Goal: Task Accomplishment & Management: Complete application form

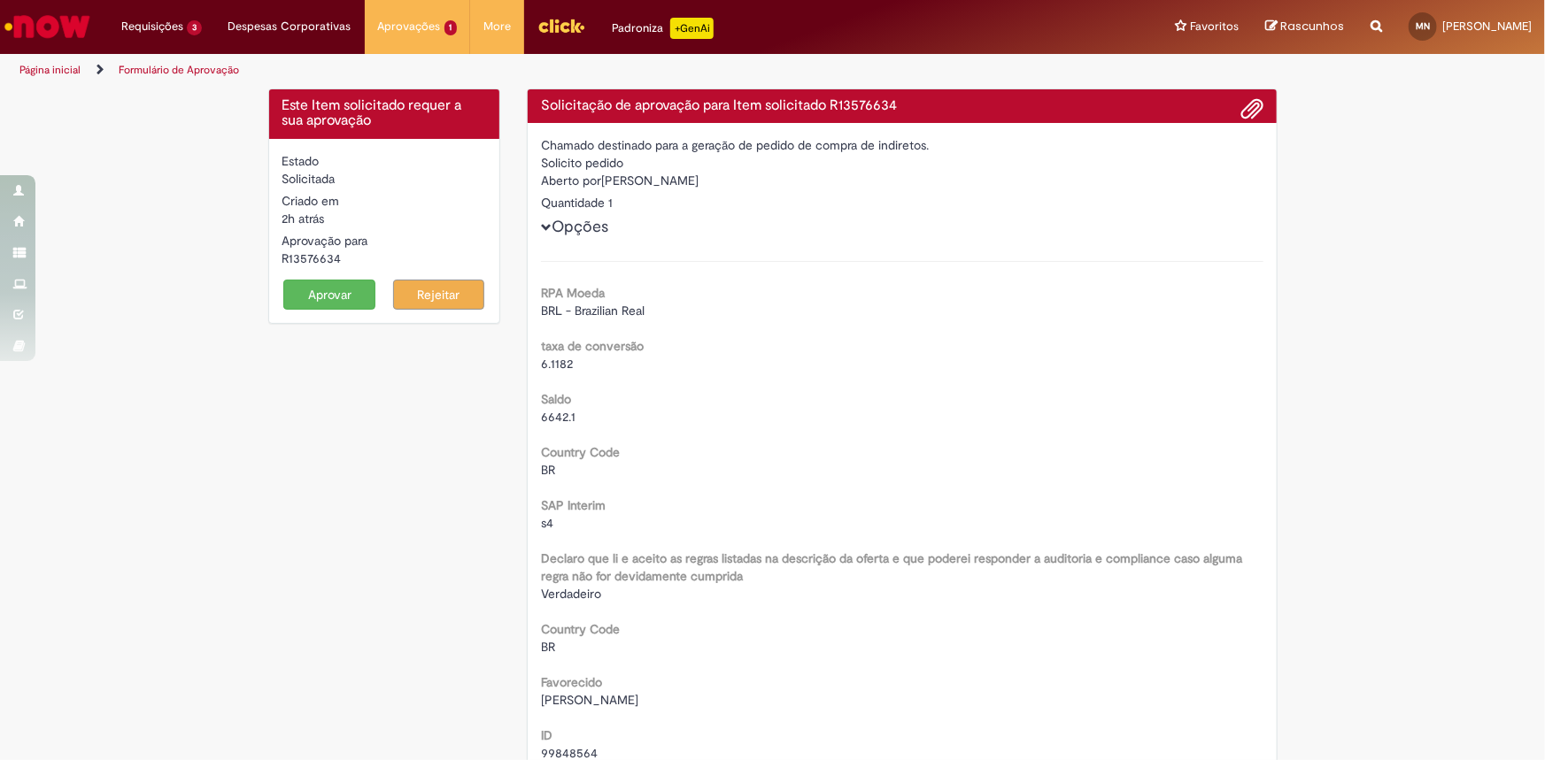
scroll to position [1931, 0]
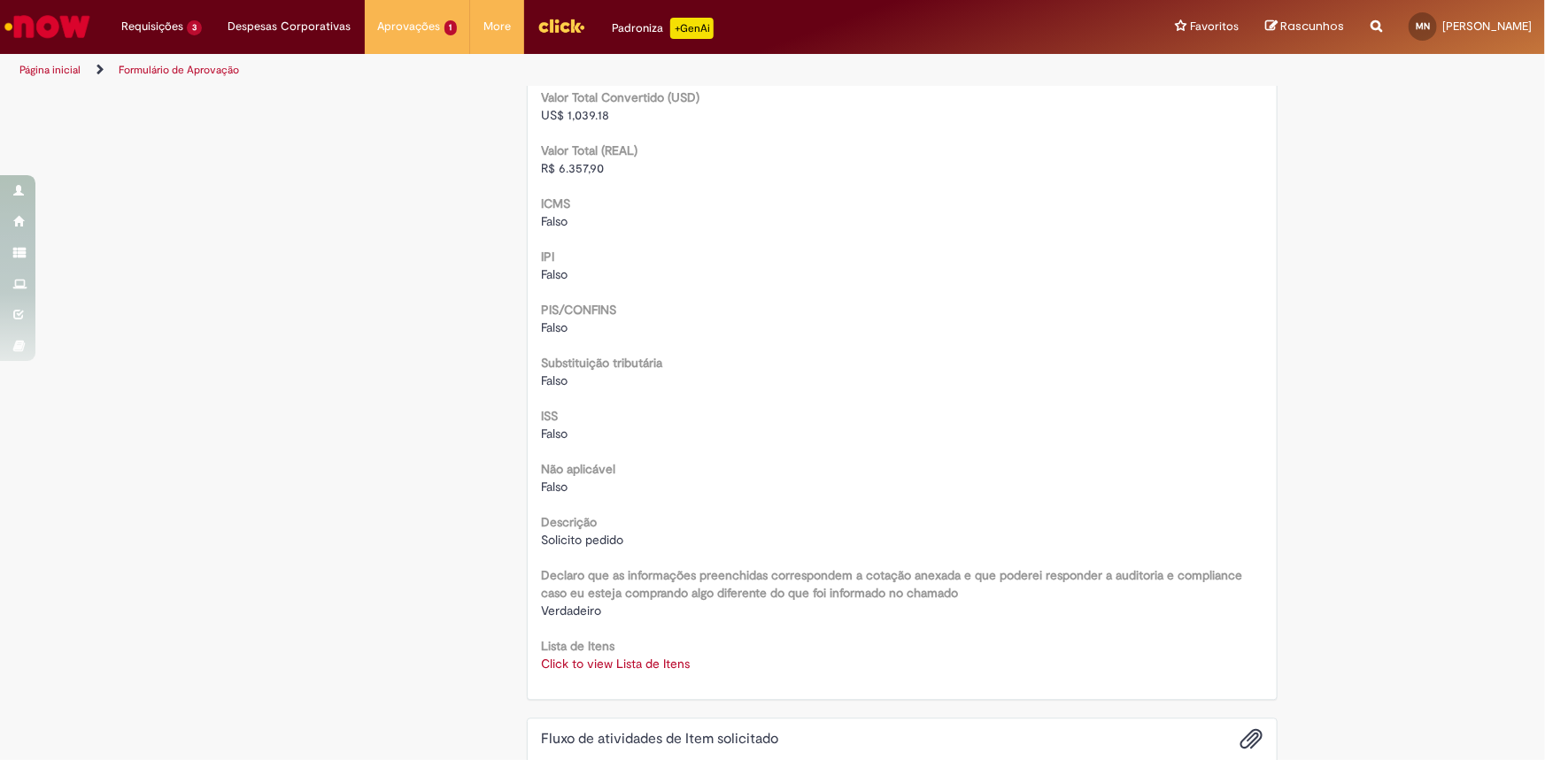
click at [71, 24] on img "Ir para a Homepage" at bounding box center [47, 26] width 91 height 35
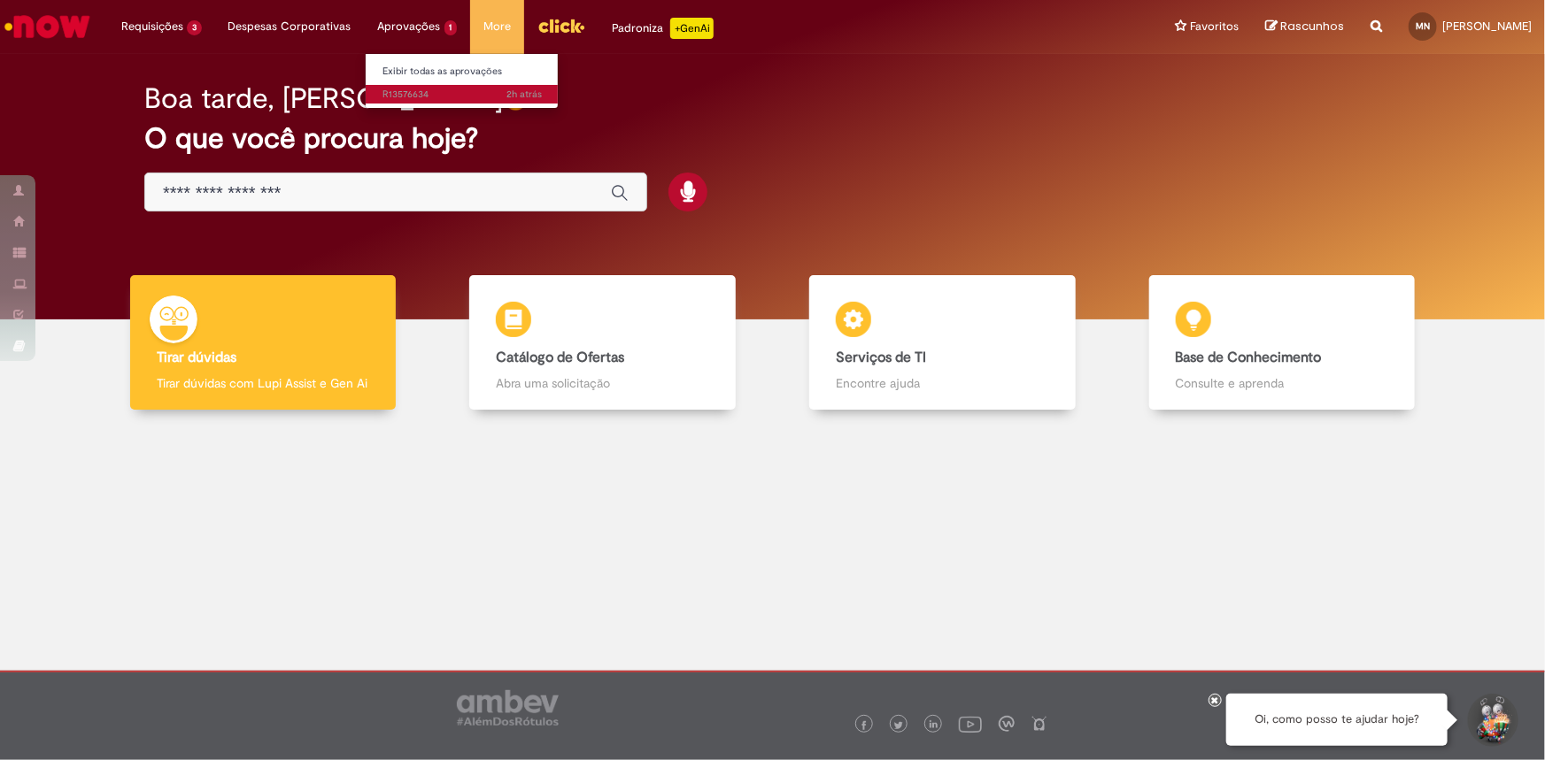
click at [437, 92] on span "2h atrás 2 horas atrás R13576634" at bounding box center [462, 95] width 159 height 14
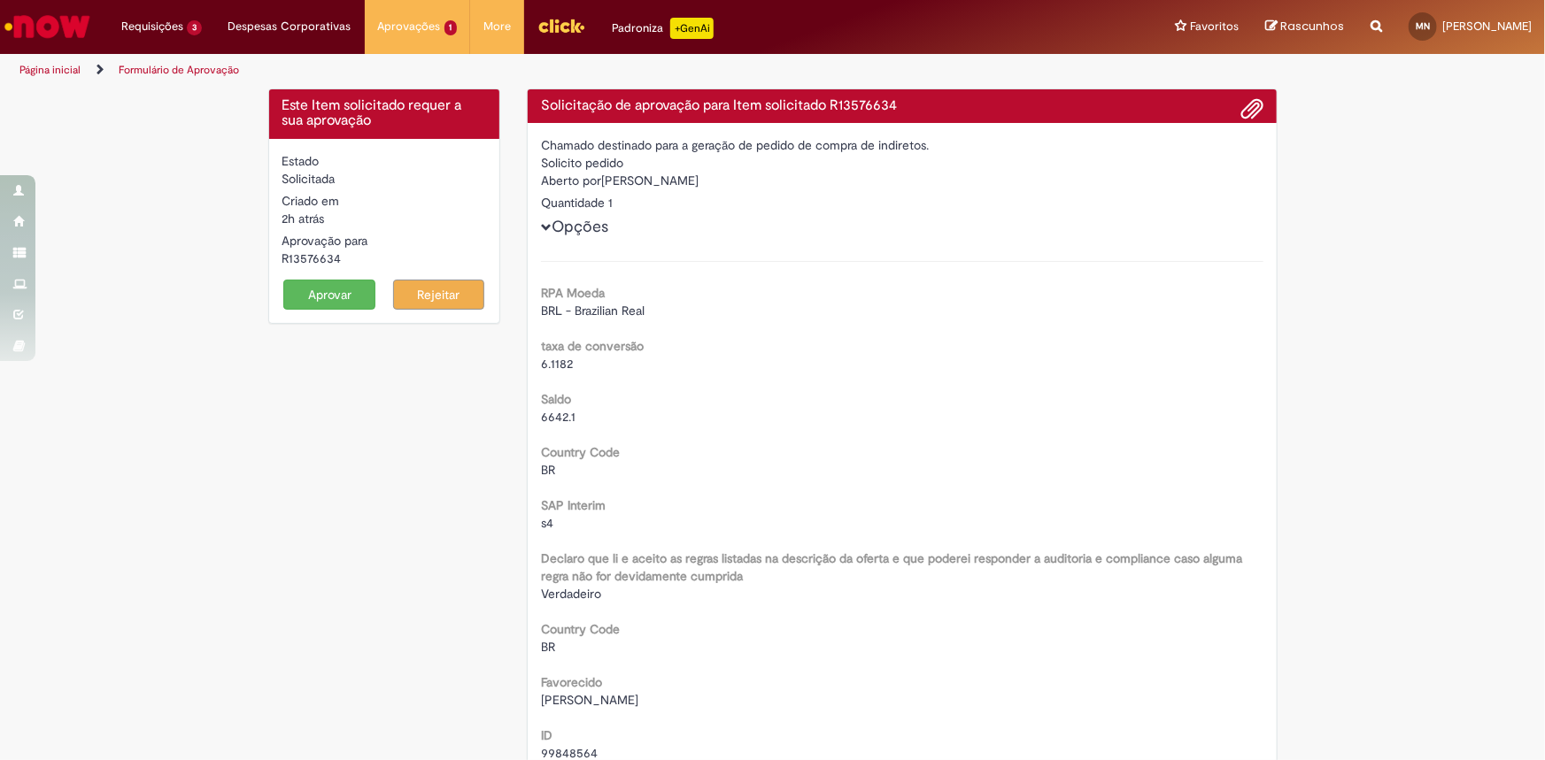
click at [335, 292] on button "Aprovar" at bounding box center [329, 295] width 92 height 30
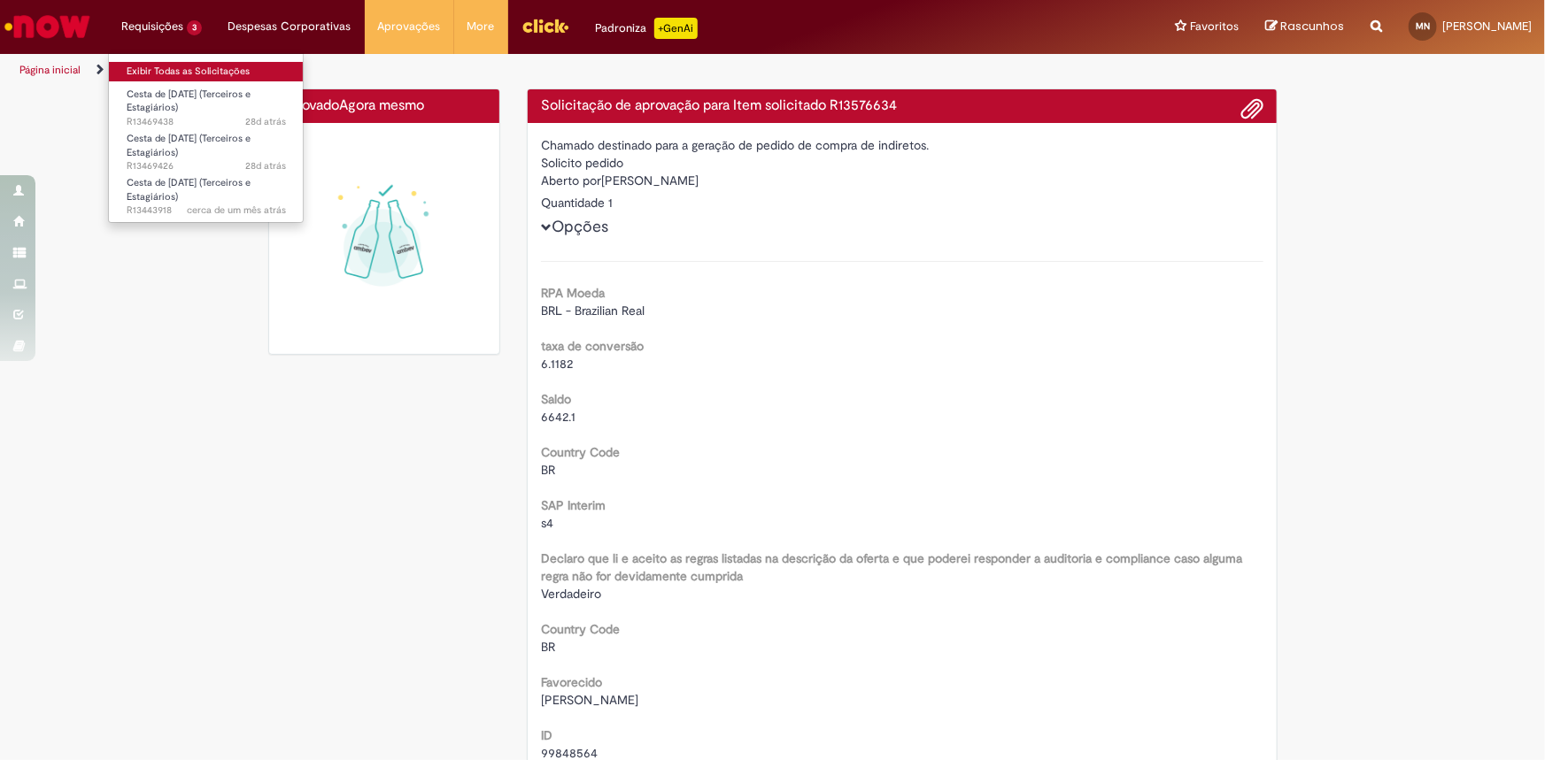
click at [150, 71] on link "Exibir Todas as Solicitações" at bounding box center [206, 71] width 195 height 19
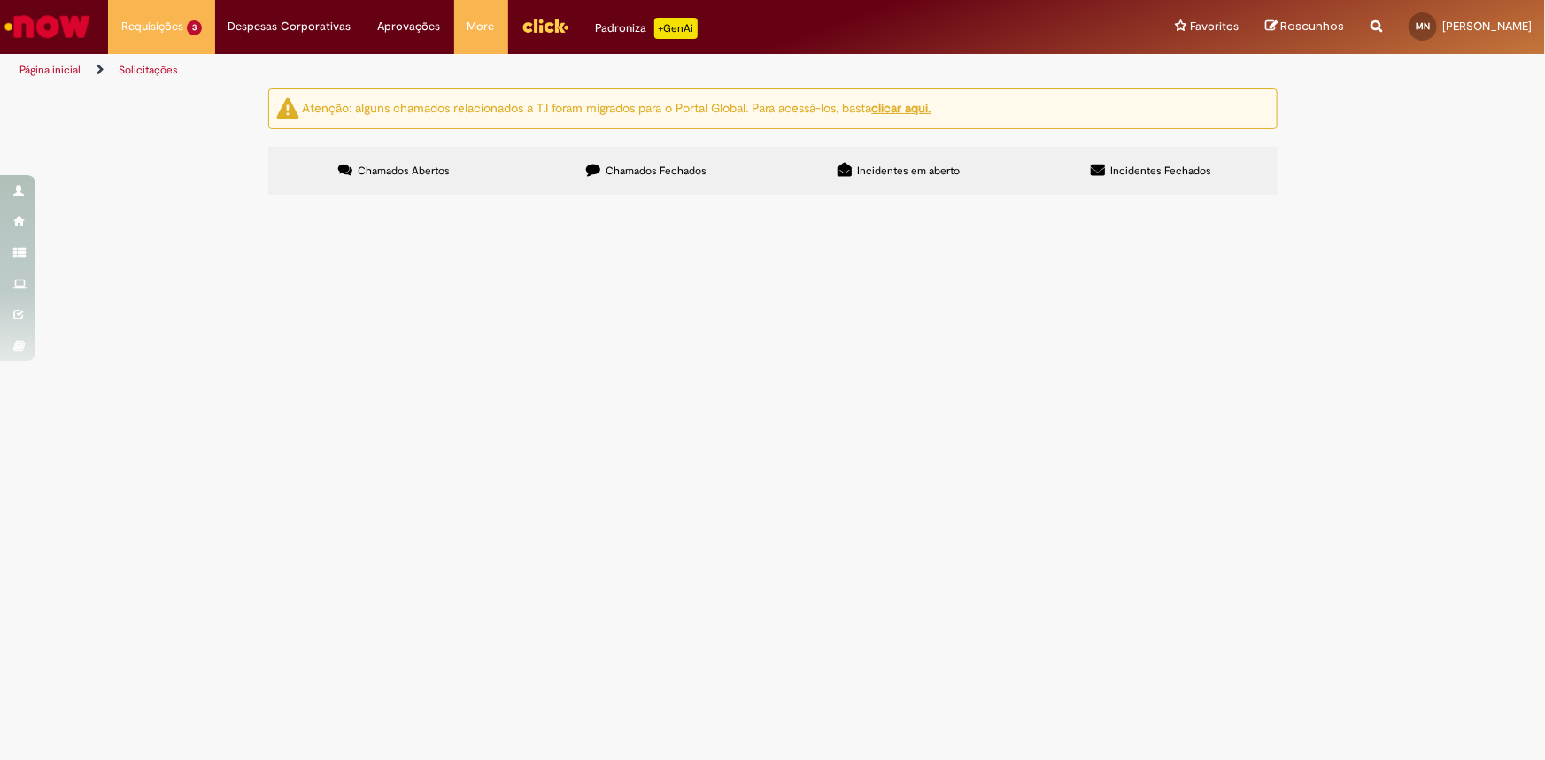
click at [652, 169] on span "Chamados Fechados" at bounding box center [655, 171] width 101 height 14
click at [0, 0] on span "R13353718" at bounding box center [0, 0] width 0 height 0
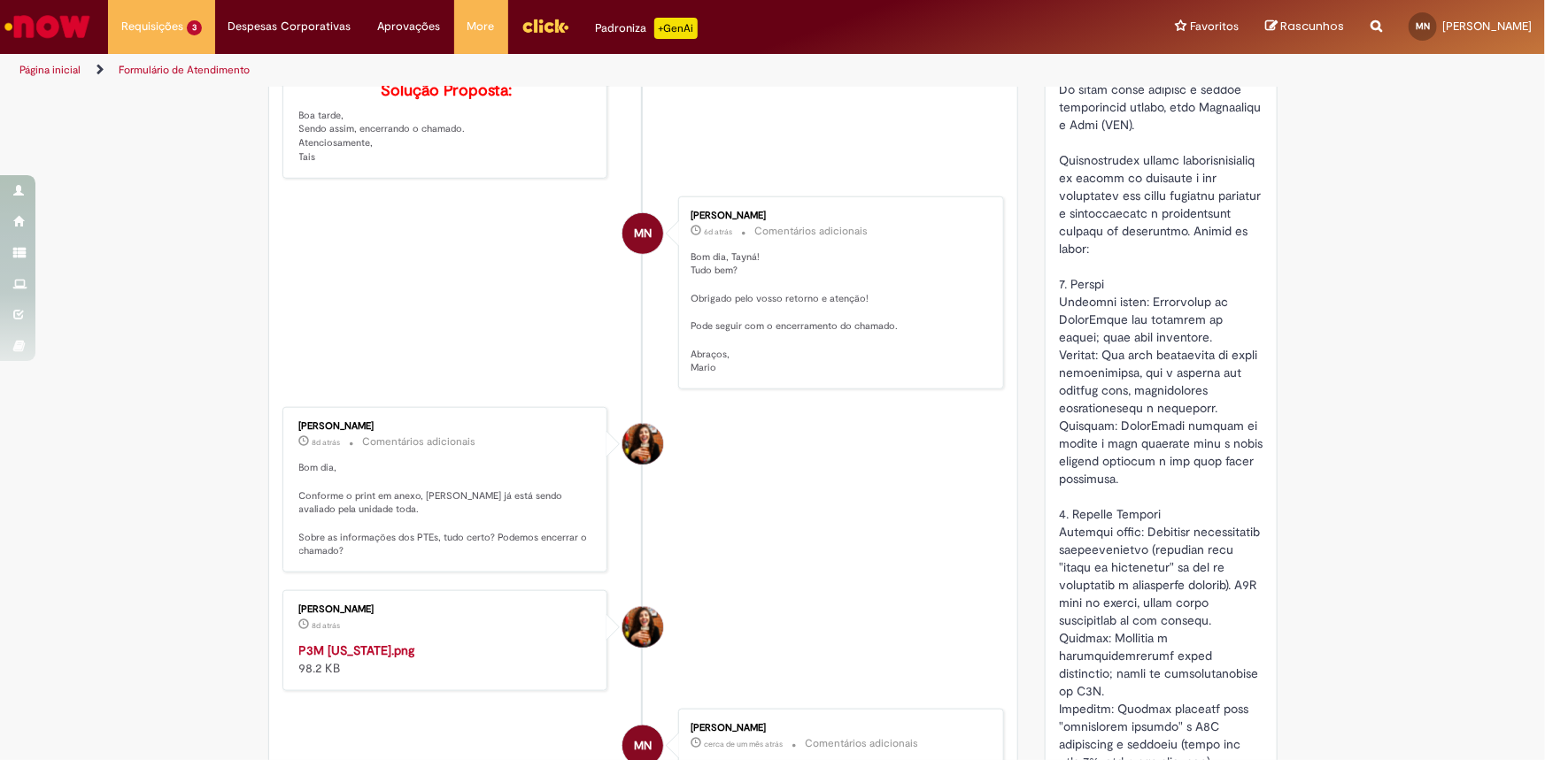
scroll to position [965, 0]
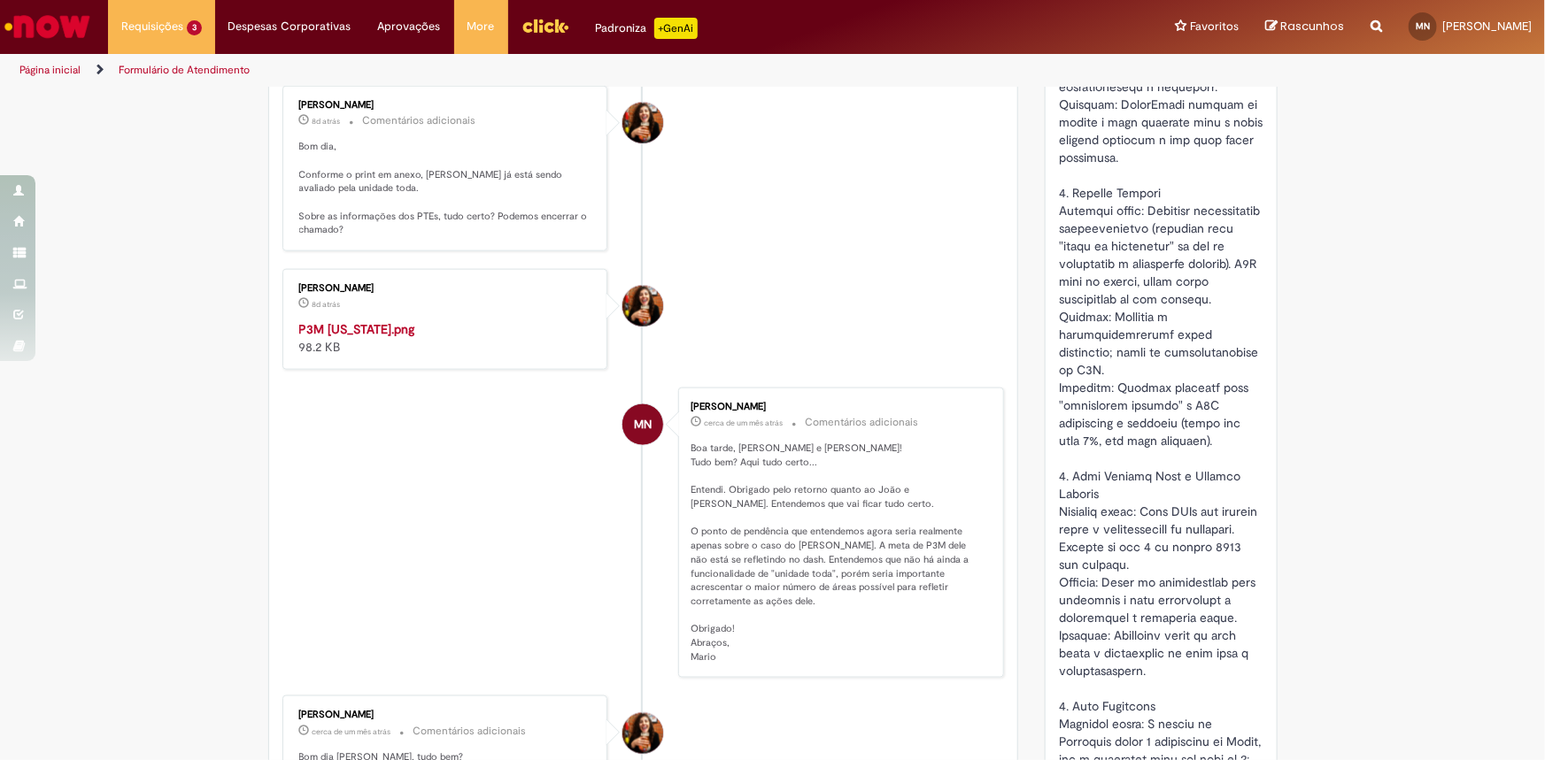
click at [442, 320] on img "Histórico de tíquete" at bounding box center [446, 320] width 295 height 0
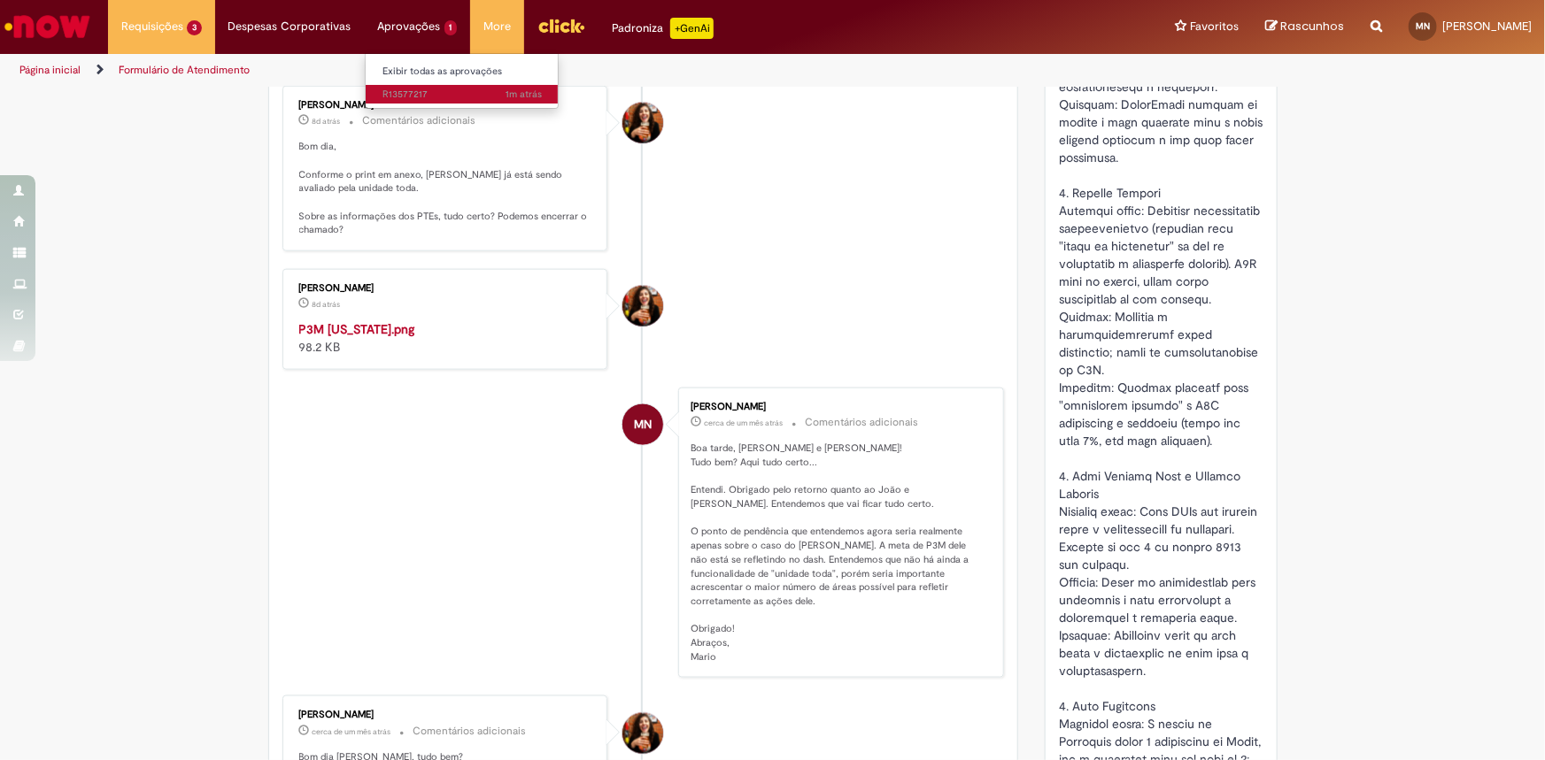
click at [435, 92] on span "1m atrás 1m atrás R13577217" at bounding box center [462, 95] width 159 height 14
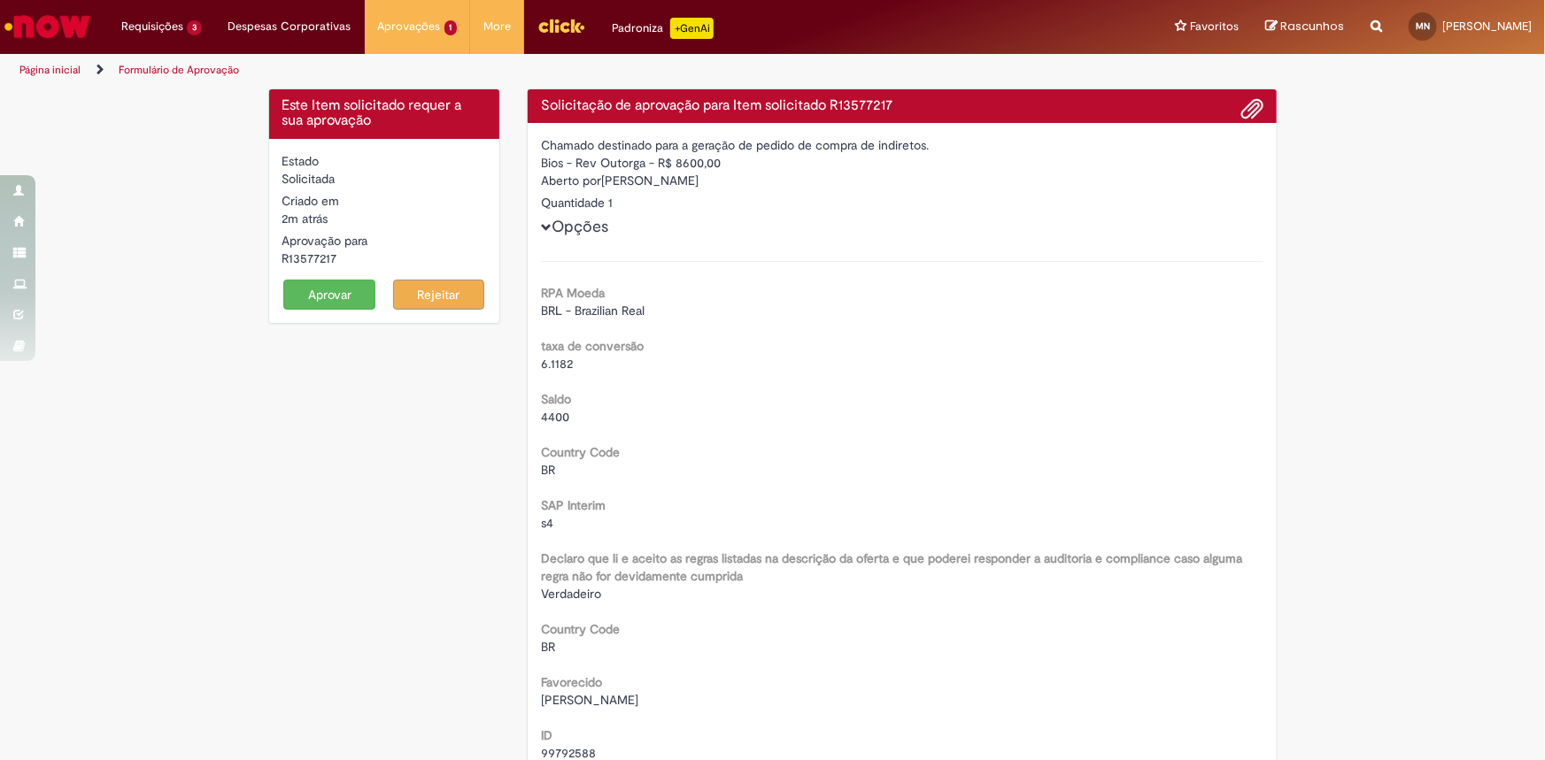
click at [305, 259] on div "R13577217" at bounding box center [384, 259] width 204 height 18
copy div "R13577217"
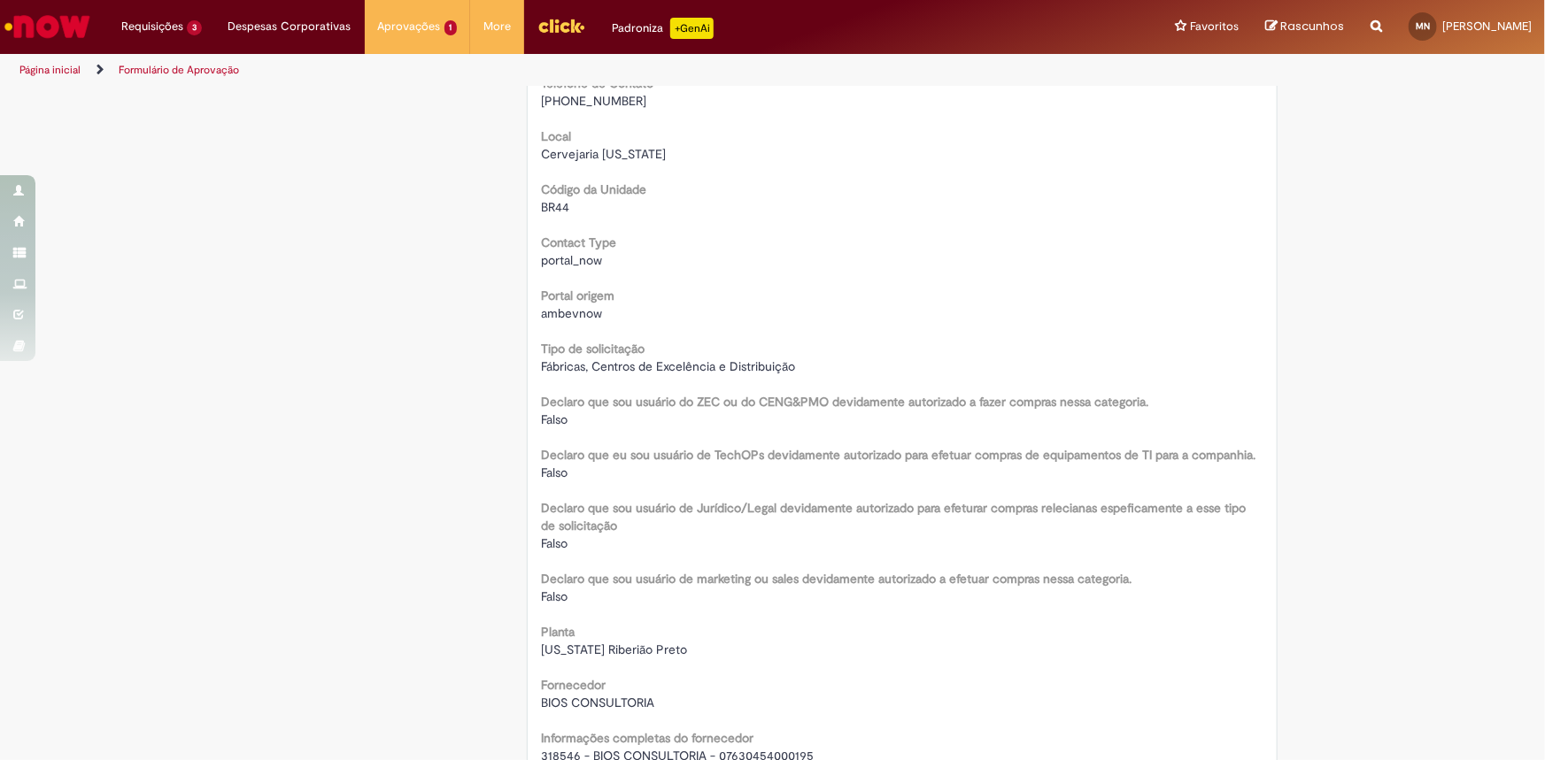
scroll to position [1045, 0]
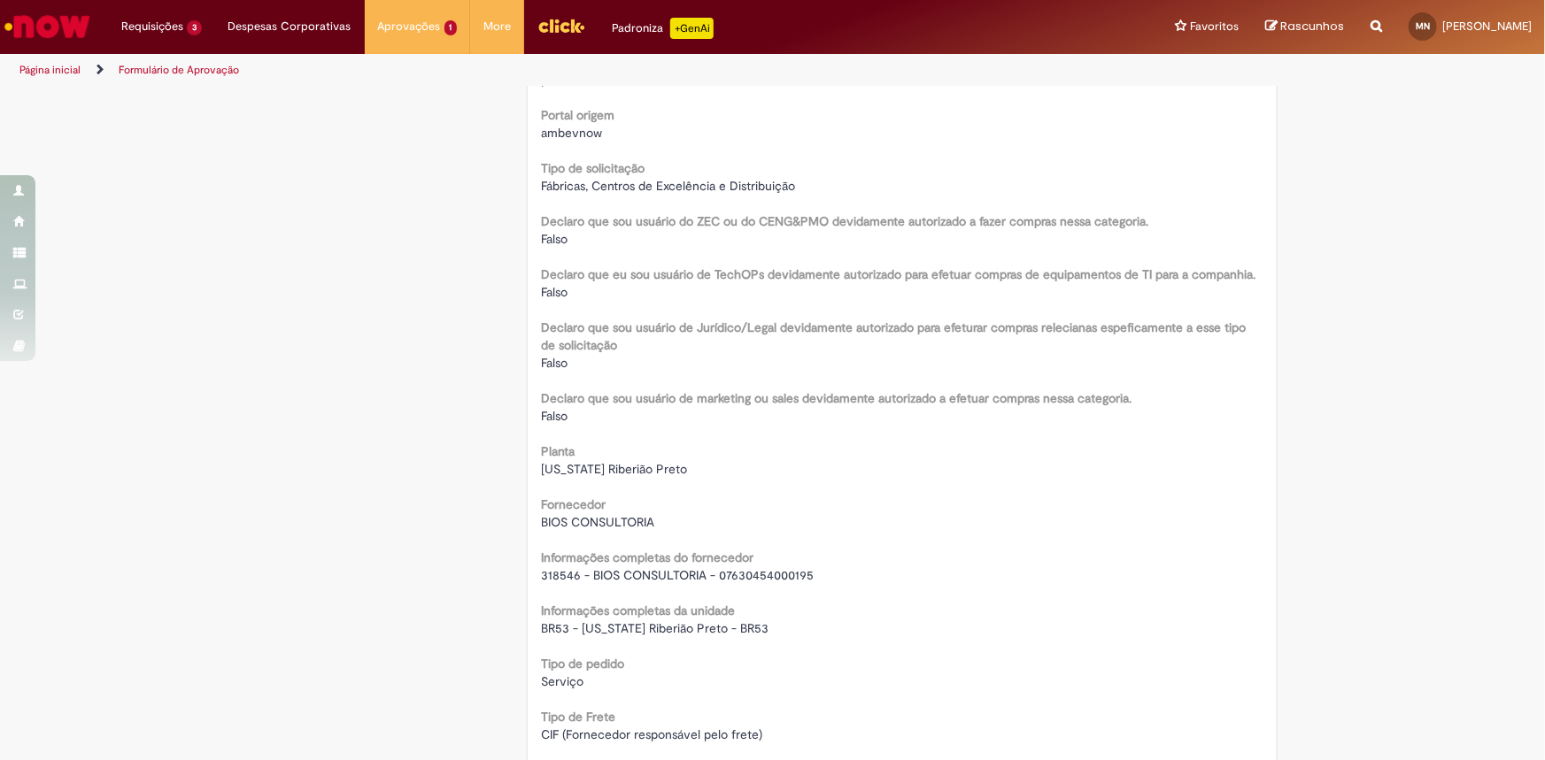
click at [655, 572] on span "318546 - BIOS CONSULTORIA - 07630454000195" at bounding box center [677, 575] width 273 height 16
copy div "318546 - BIOS CONSULTORIA - 07630454000195"
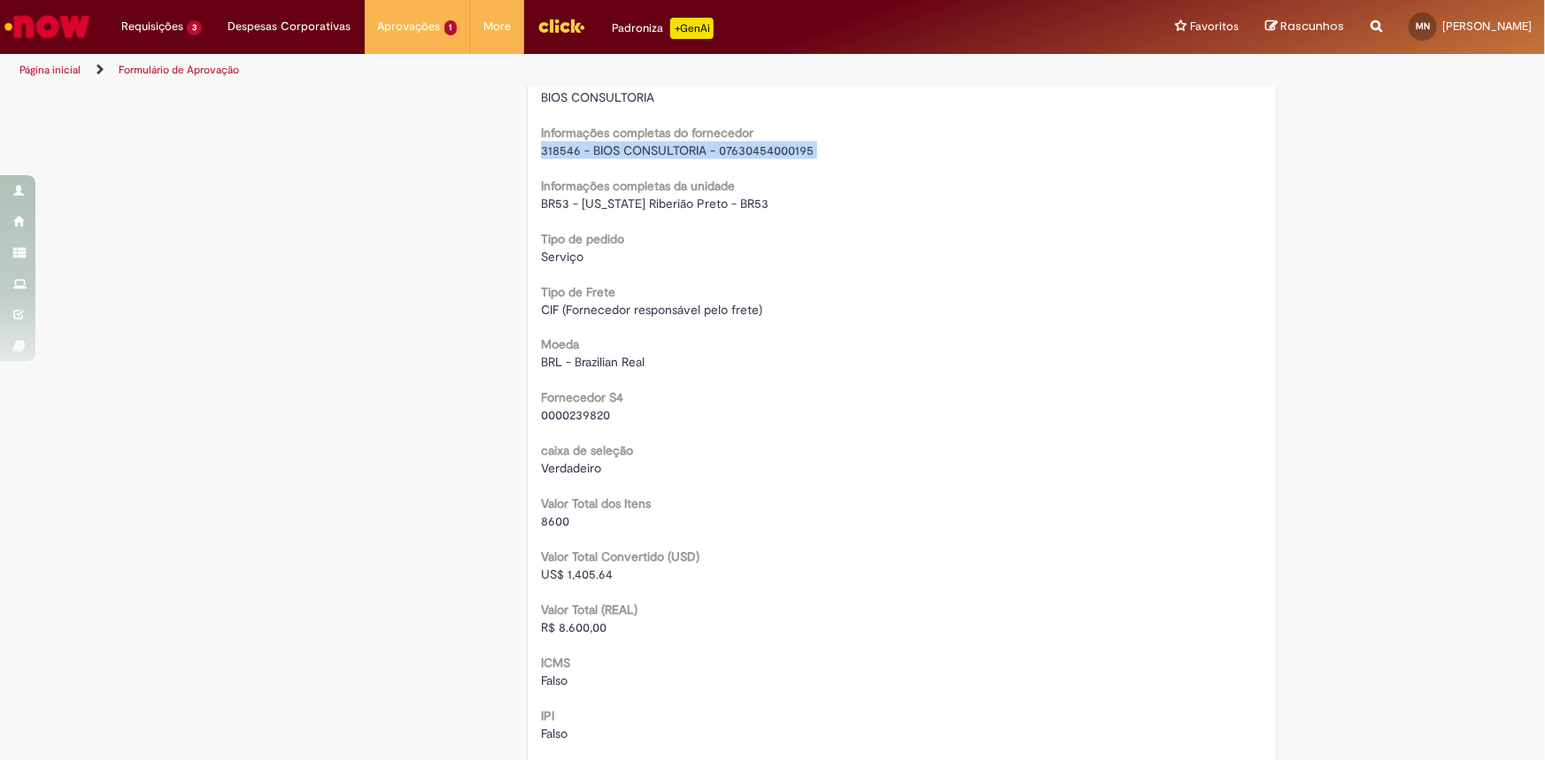
scroll to position [1529, 0]
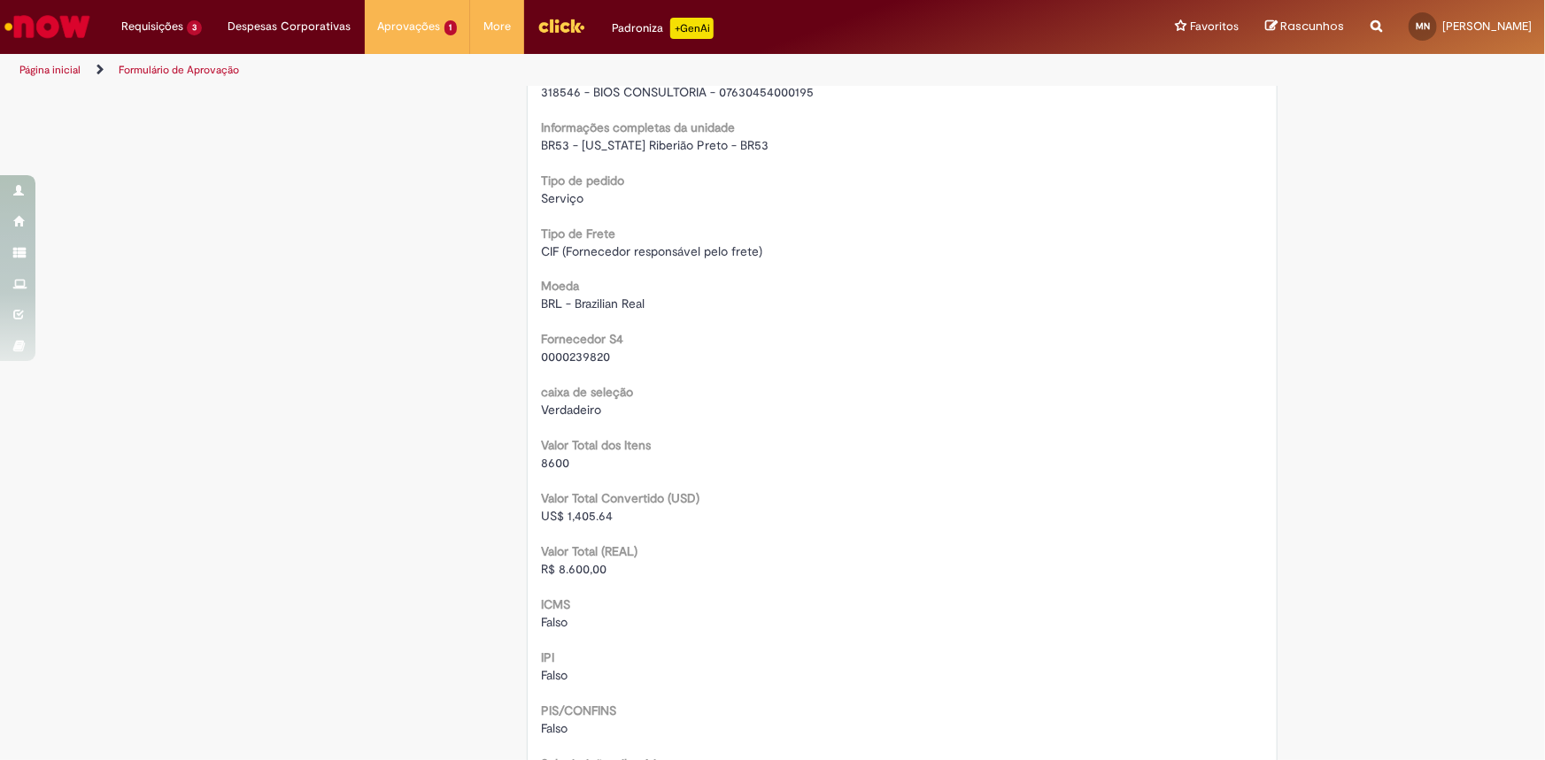
click at [575, 568] on span "R$ 8.600,00" at bounding box center [574, 570] width 66 height 16
copy span "8.600,00"
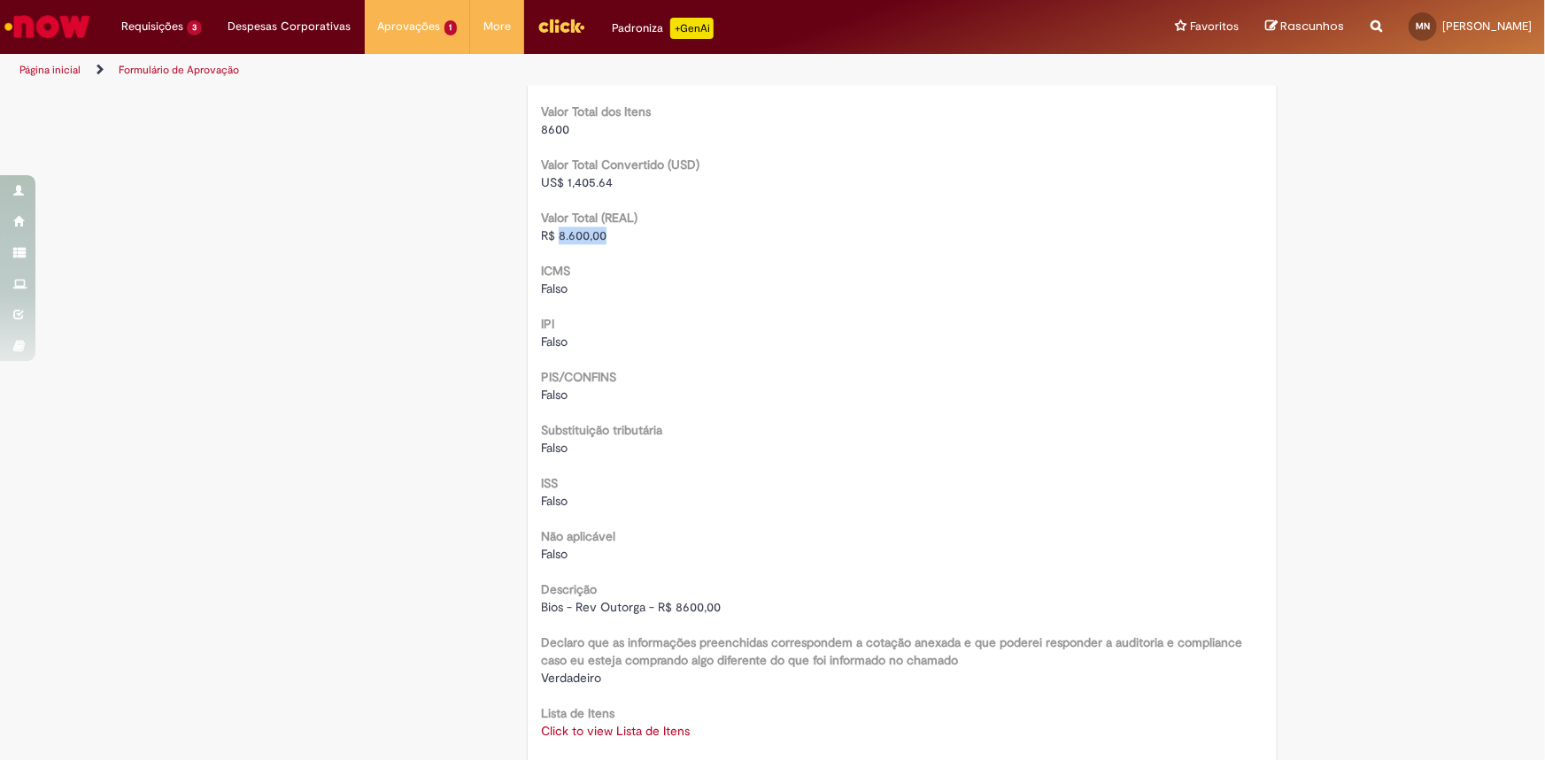
scroll to position [1931, 0]
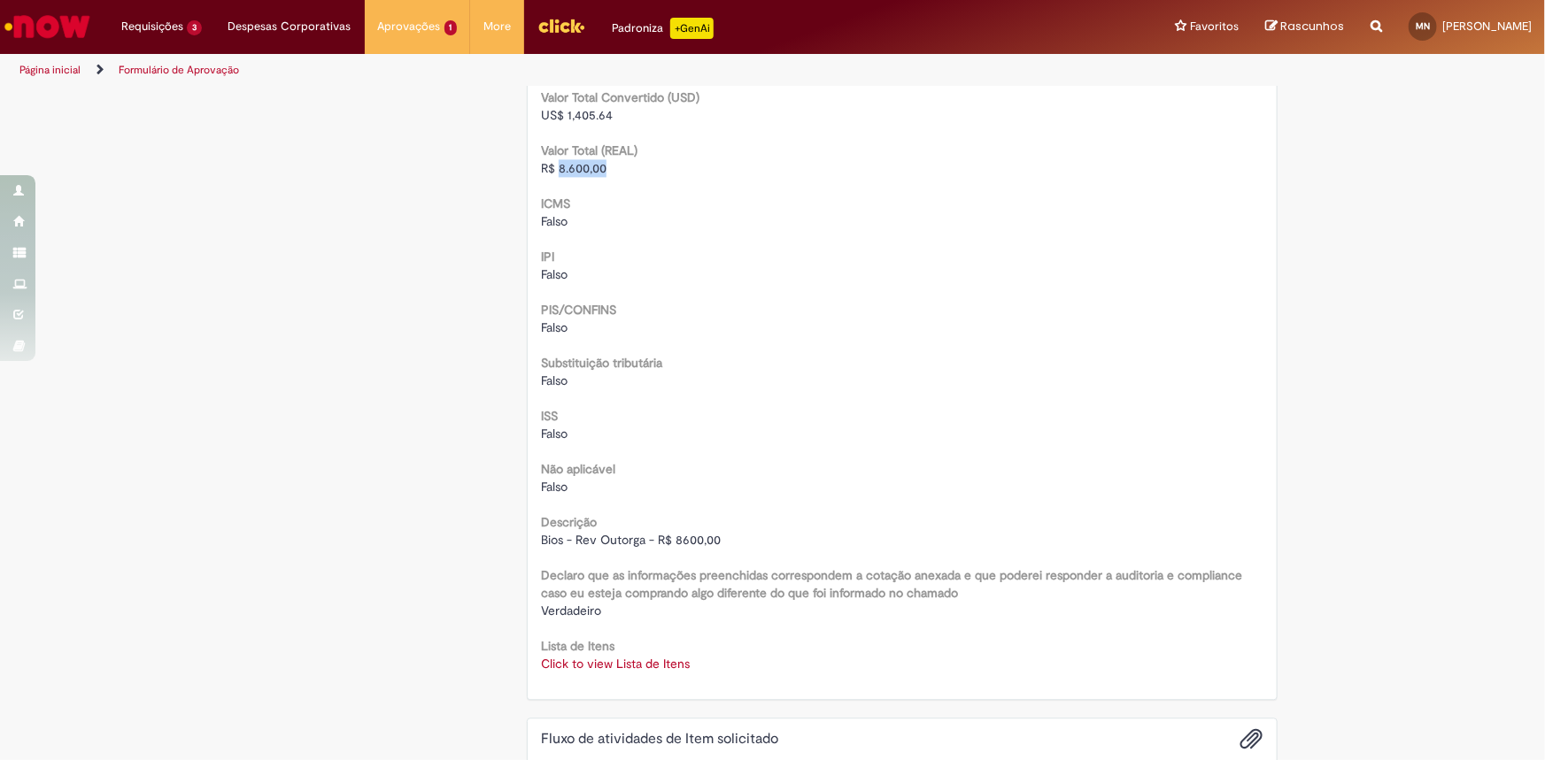
click at [644, 662] on link "Click to view Lista de Itens" at bounding box center [615, 664] width 149 height 16
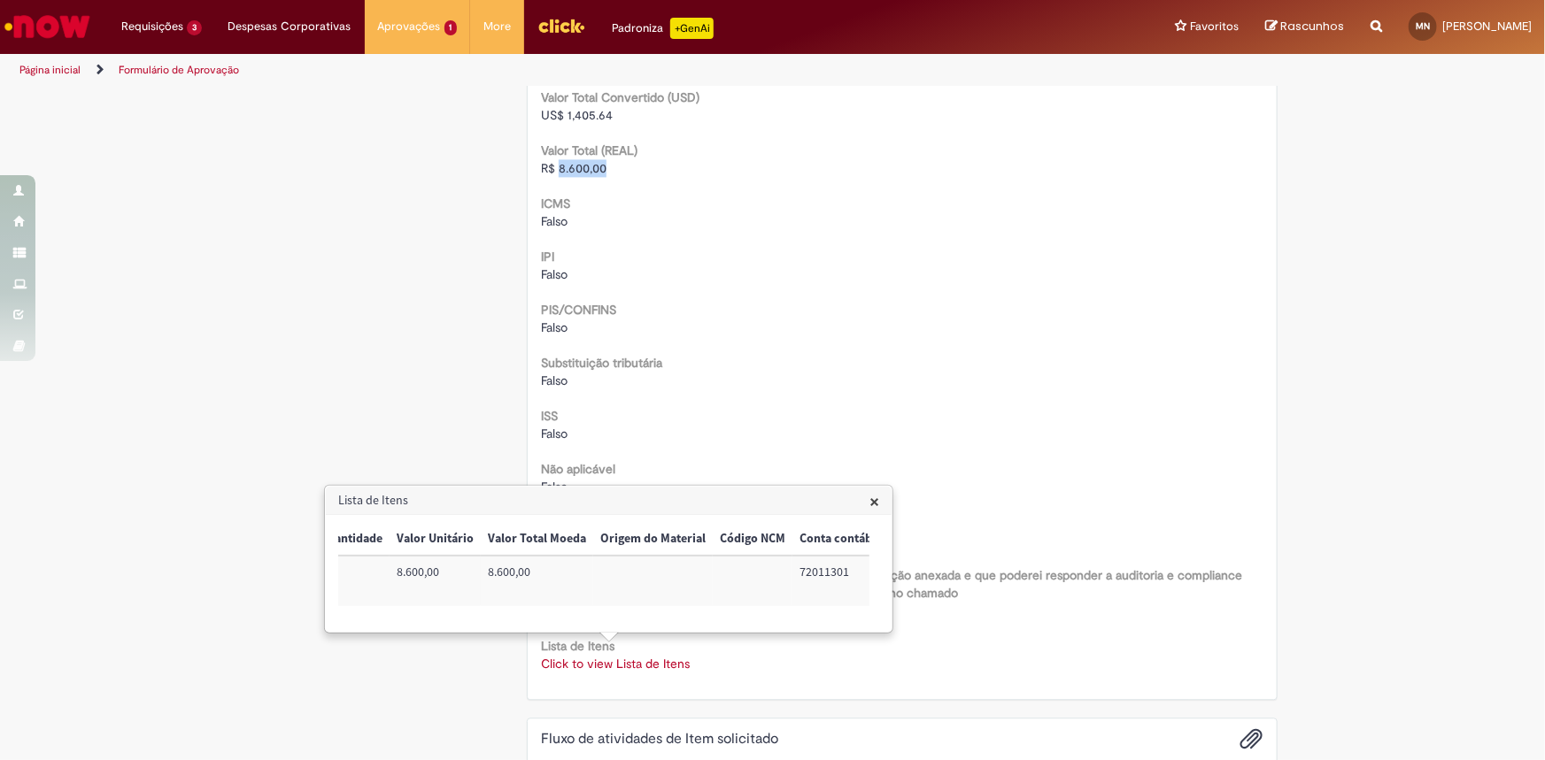
scroll to position [0, 719]
click at [568, 575] on td "72011301" at bounding box center [584, 581] width 94 height 50
copy td "72011301"
click at [797, 569] on td "BR53UPMT01" at bounding box center [823, 581] width 112 height 50
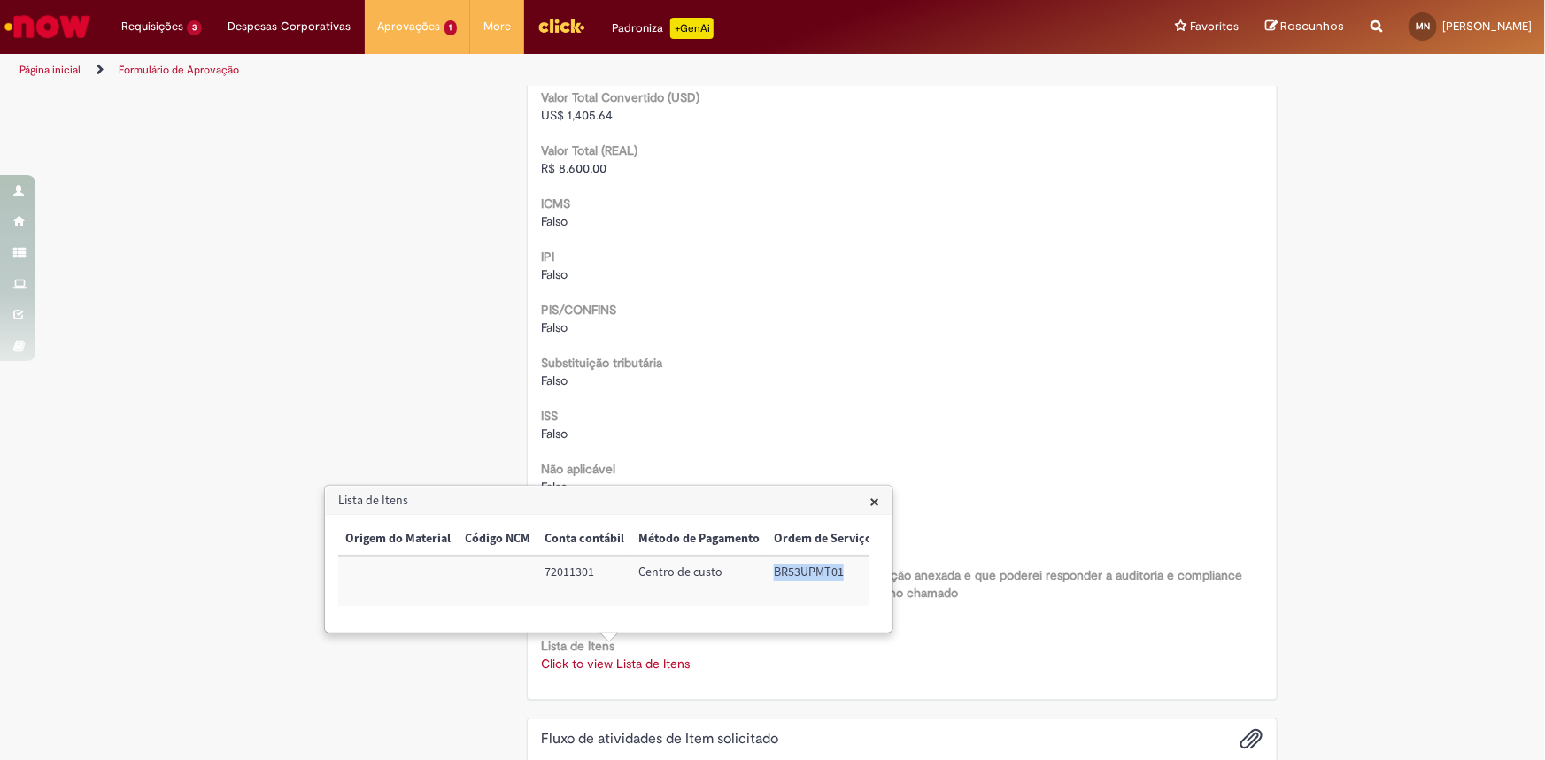
click at [797, 569] on td "BR53UPMT01" at bounding box center [823, 581] width 112 height 50
copy td "BR53UPMT01"
click at [872, 504] on span "×" at bounding box center [874, 502] width 10 height 24
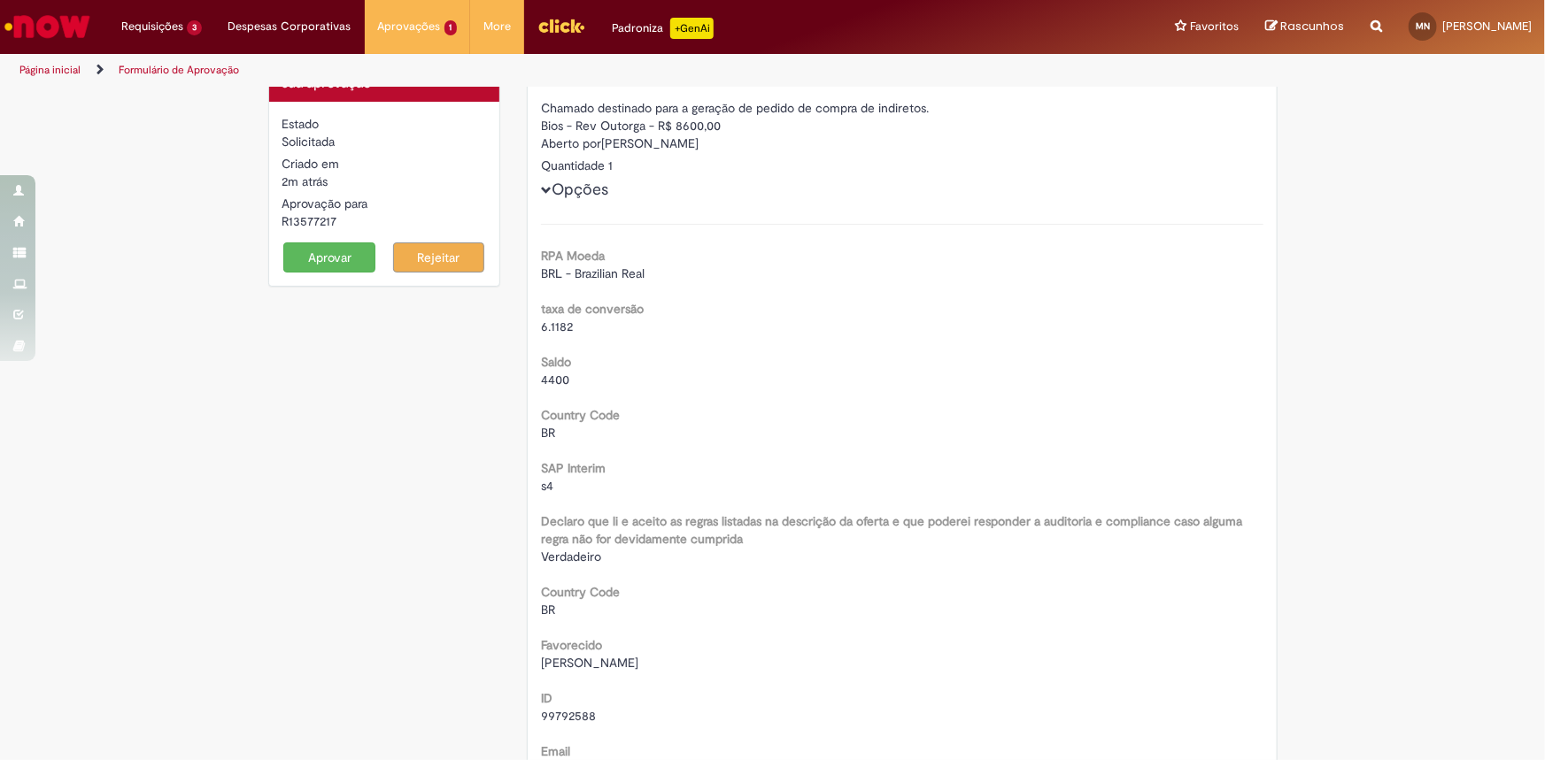
scroll to position [0, 0]
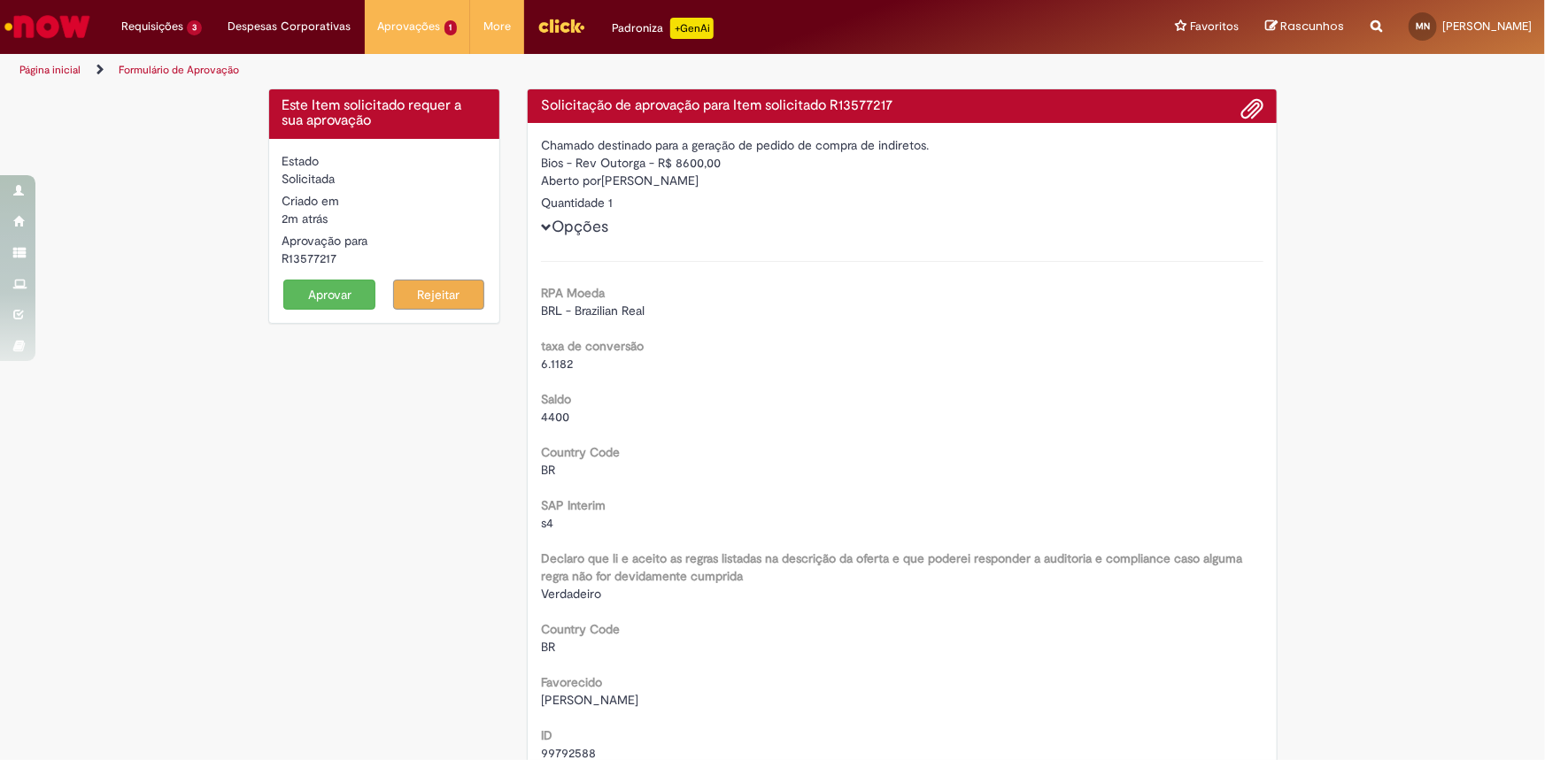
click at [292, 292] on button "Aprovar" at bounding box center [329, 295] width 92 height 30
